Goal: Task Accomplishment & Management: Use online tool/utility

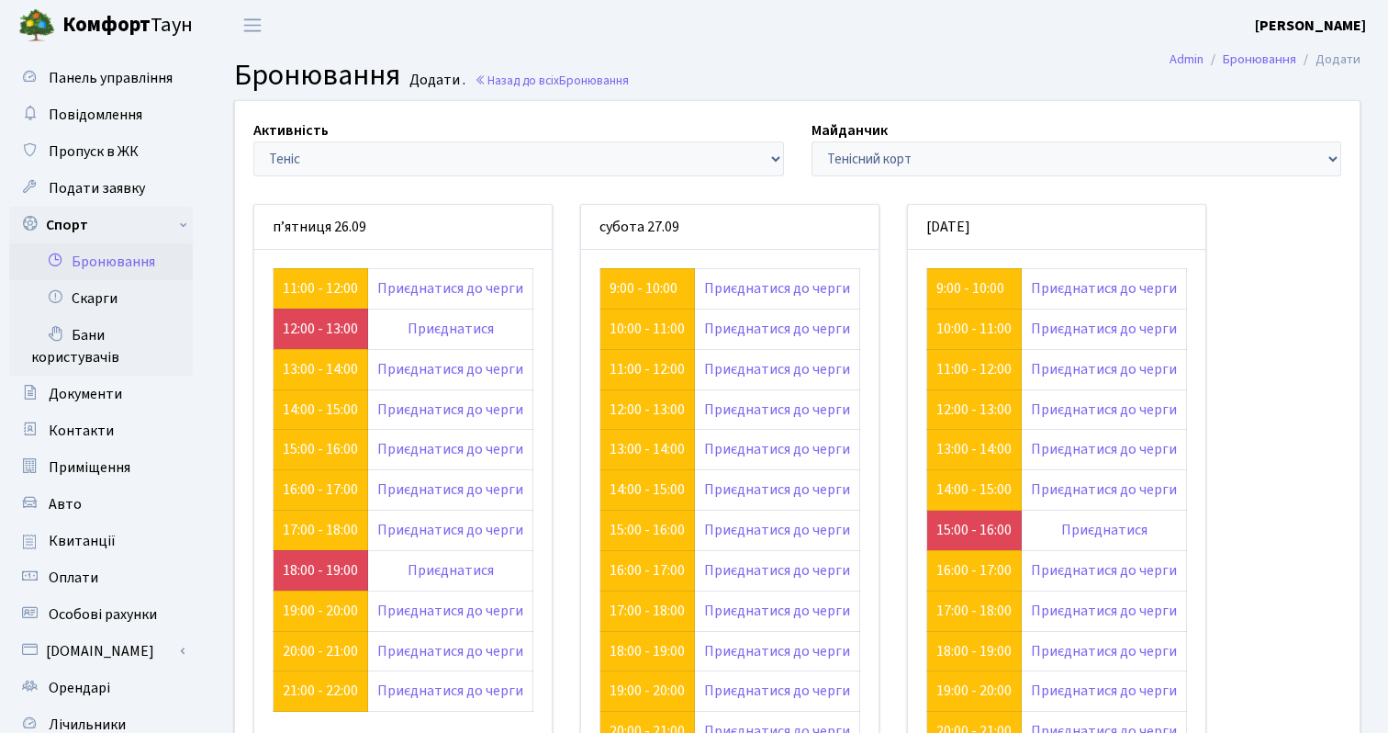
scroll to position [97, 0]
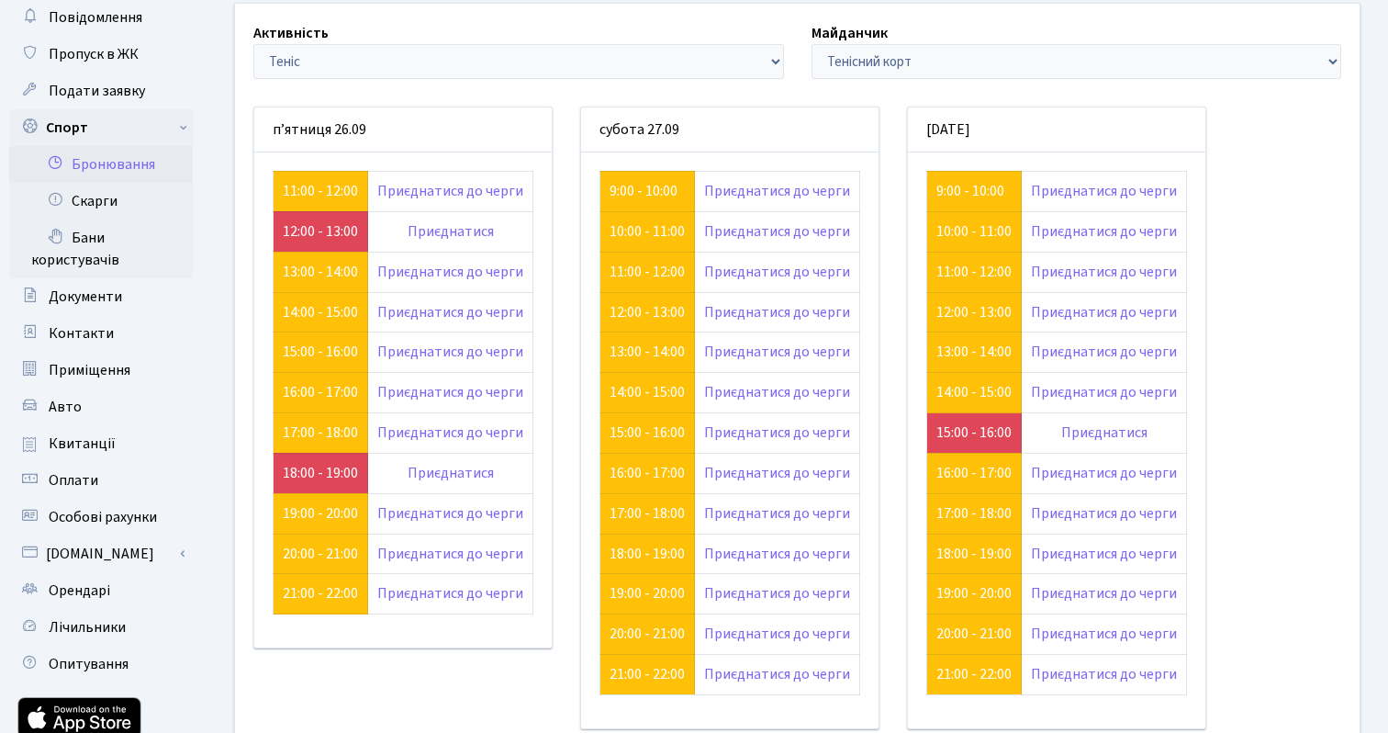
click at [1223, 394] on div "Активність - Баскетбол Волейбол Йога Катання на роликах Настільний теніс Теніс …" at bounding box center [797, 400] width 1152 height 792
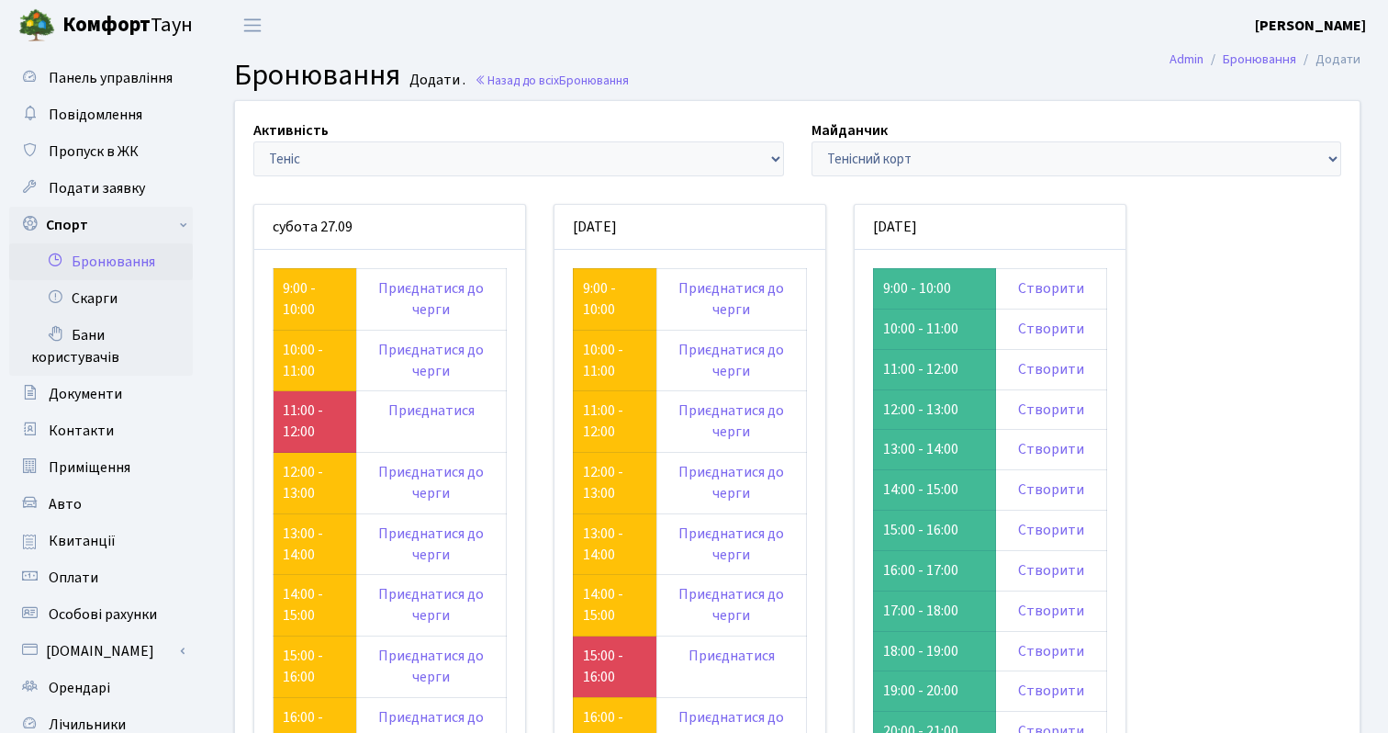
scroll to position [97, 0]
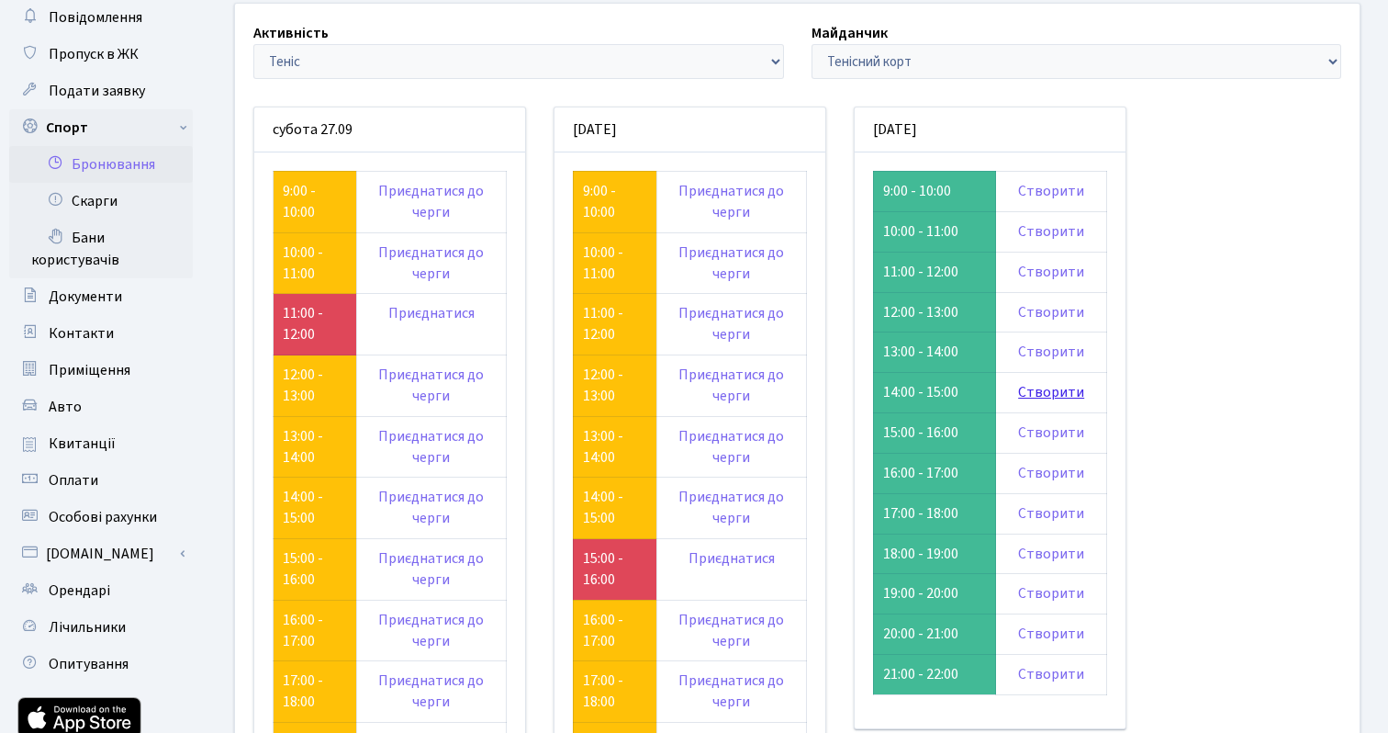
click at [1067, 391] on link "Створити" at bounding box center [1051, 392] width 66 height 20
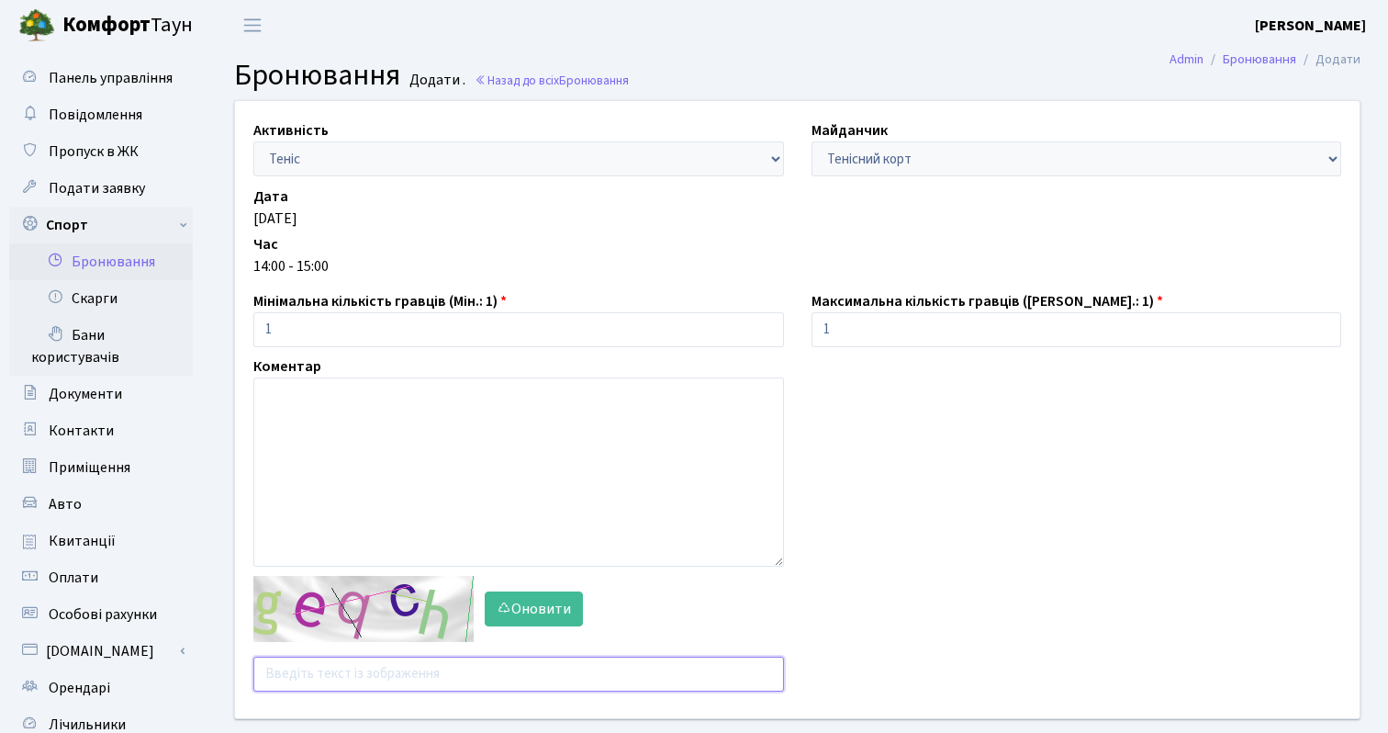
click at [356, 671] on input "text" at bounding box center [518, 674] width 531 height 35
type input "ybyct"
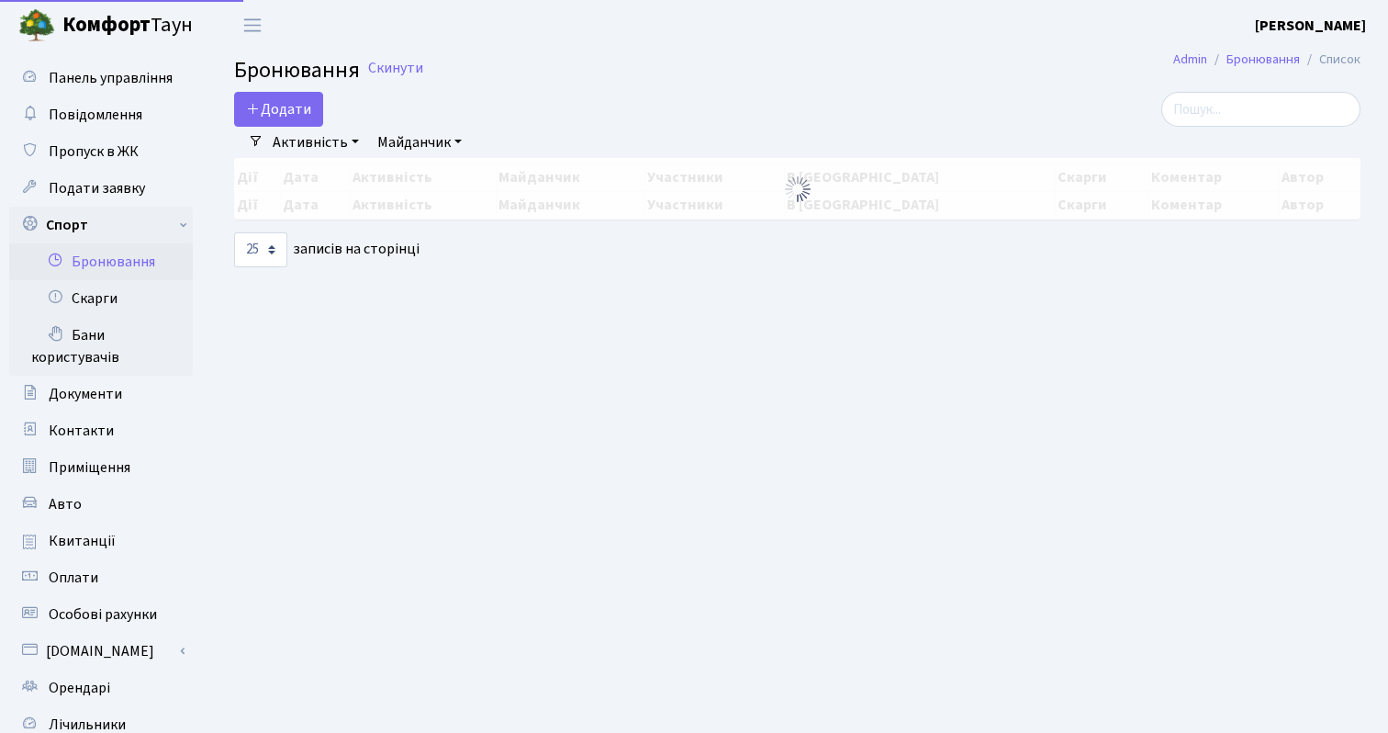
select select "25"
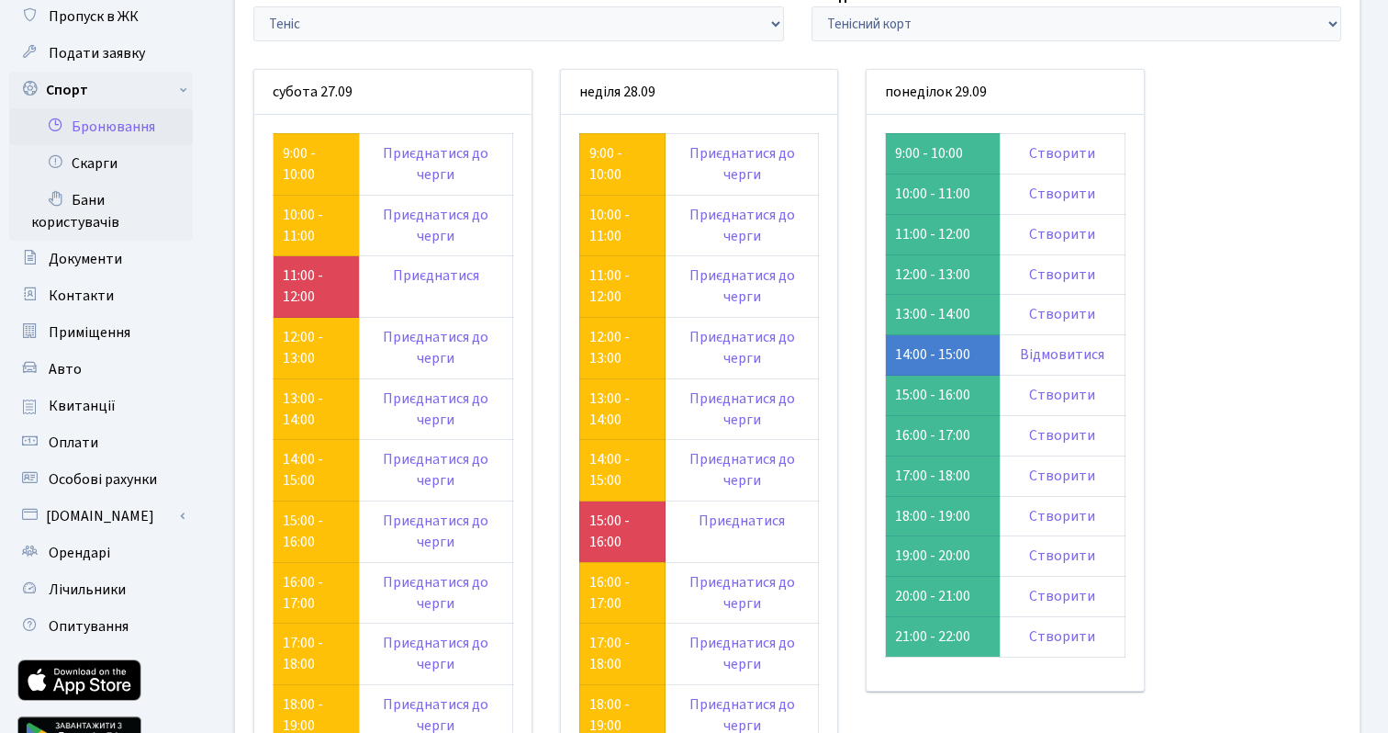
scroll to position [130, 0]
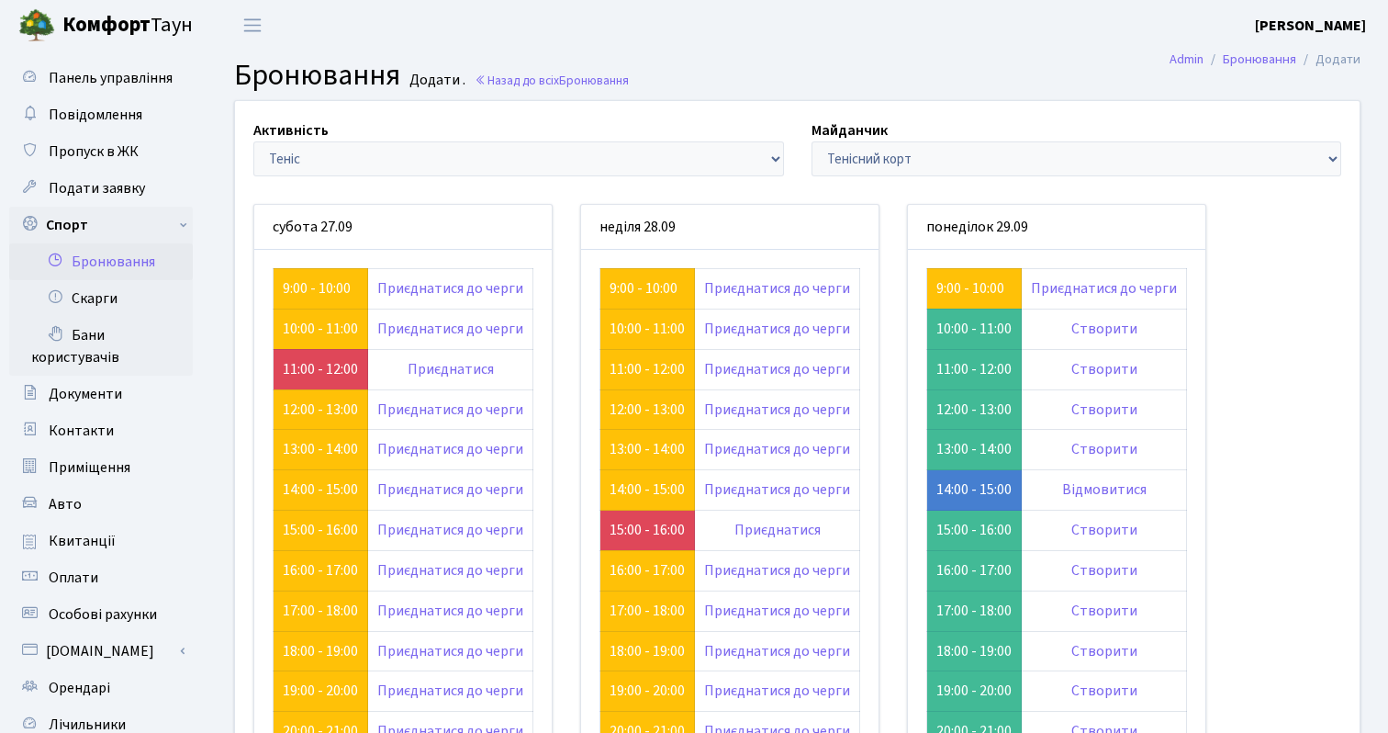
scroll to position [130, 0]
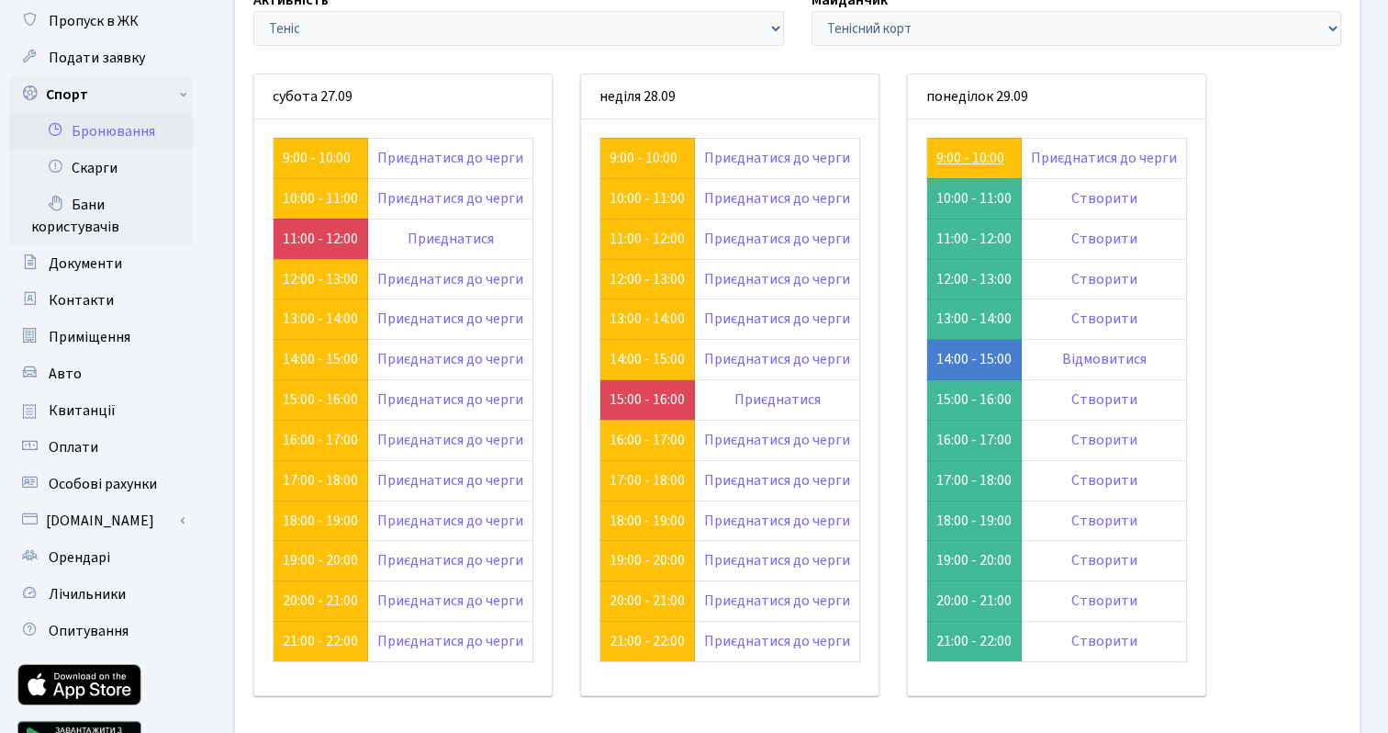
click at [966, 163] on link "9:00 - 10:00" at bounding box center [971, 158] width 68 height 20
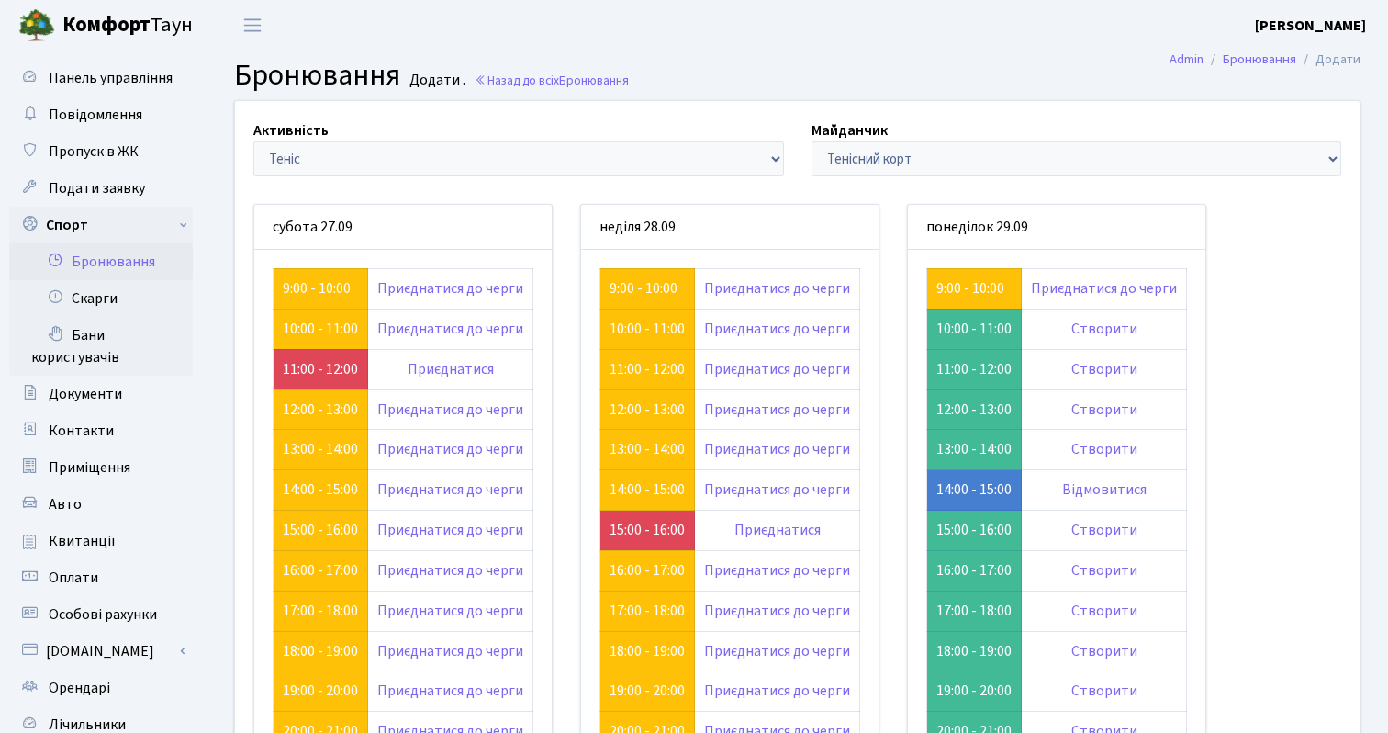
scroll to position [130, 0]
